Goal: Task Accomplishment & Management: Use online tool/utility

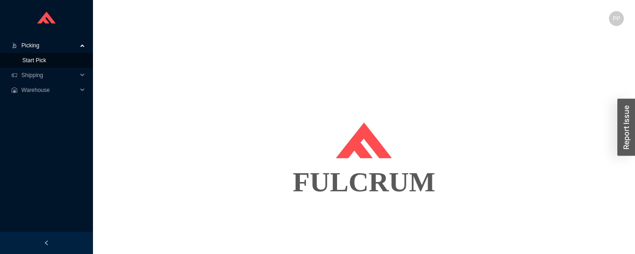
click at [45, 62] on link "Start Pick" at bounding box center [34, 60] width 24 height 7
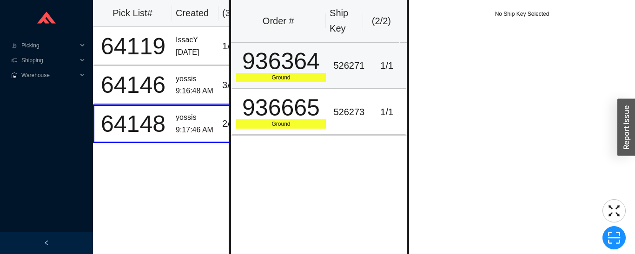
click at [360, 67] on td "526271" at bounding box center [349, 66] width 39 height 47
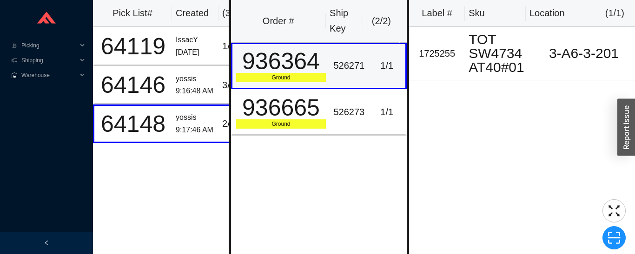
click at [355, 120] on div "526273" at bounding box center [348, 112] width 31 height 15
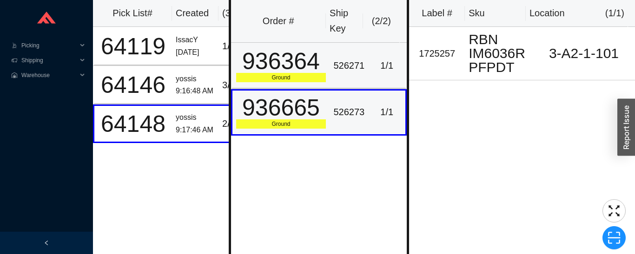
click at [376, 67] on div "1 / 1" at bounding box center [387, 65] width 30 height 15
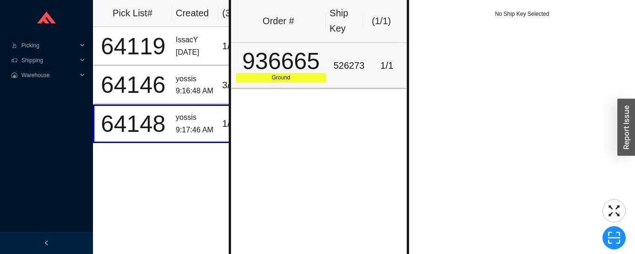
click at [340, 65] on div "526273" at bounding box center [348, 65] width 31 height 15
